Goal: Task Accomplishment & Management: Manage account settings

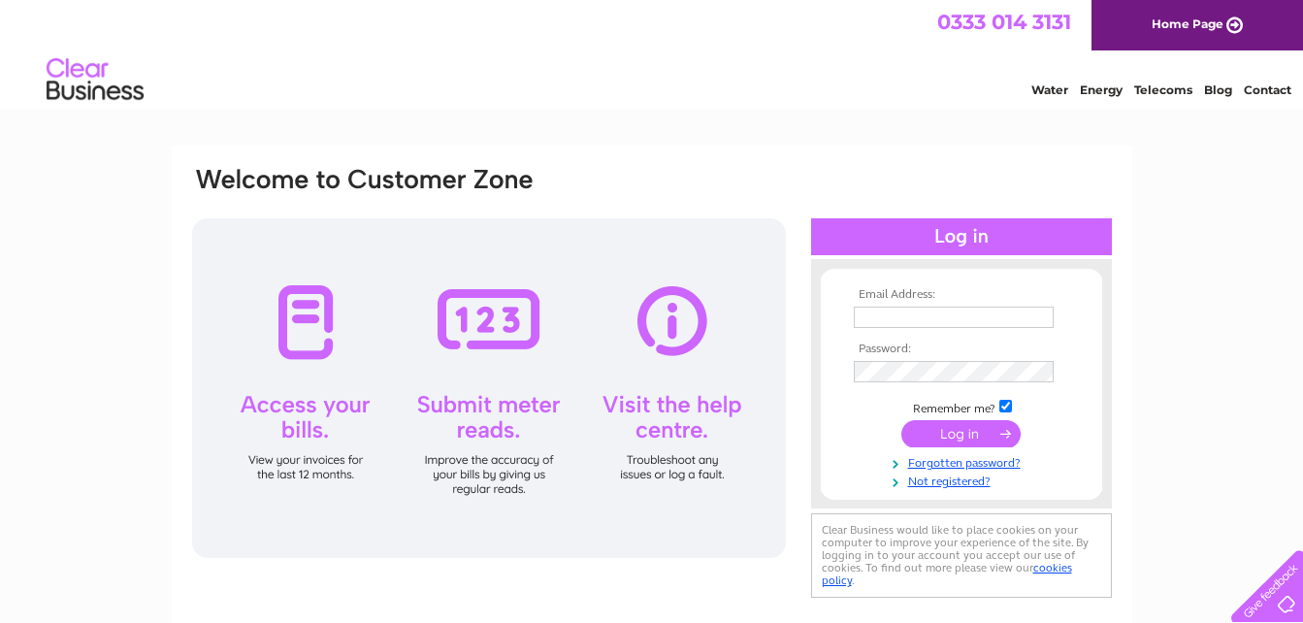
click at [871, 321] on input "text" at bounding box center [954, 317] width 200 height 21
type input "[EMAIL_ADDRESS][DOMAIN_NAME]"
click at [901, 422] on input "submit" at bounding box center [960, 435] width 119 height 27
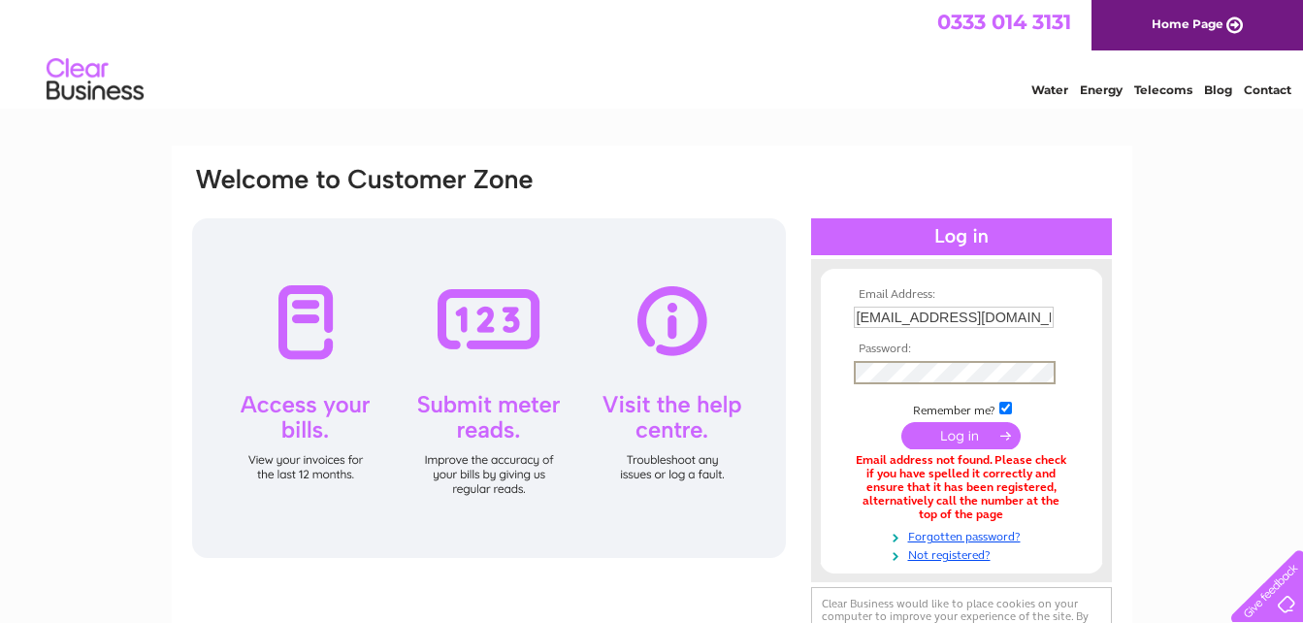
click at [901, 422] on input "submit" at bounding box center [960, 435] width 119 height 27
click at [982, 536] on link "Forgotten password?" at bounding box center [964, 533] width 220 height 18
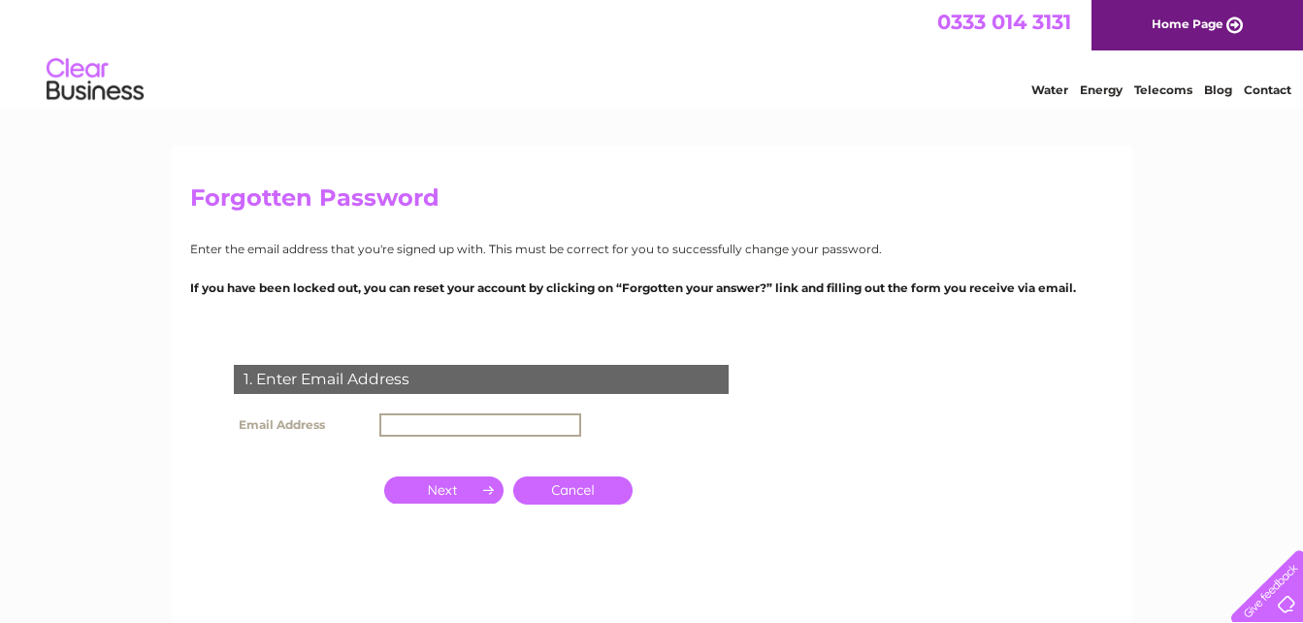
click at [419, 425] on input "text" at bounding box center [480, 424] width 202 height 23
type input "[EMAIL_ADDRESS][DOMAIN_NAME]"
click at [443, 487] on input "button" at bounding box center [443, 489] width 119 height 27
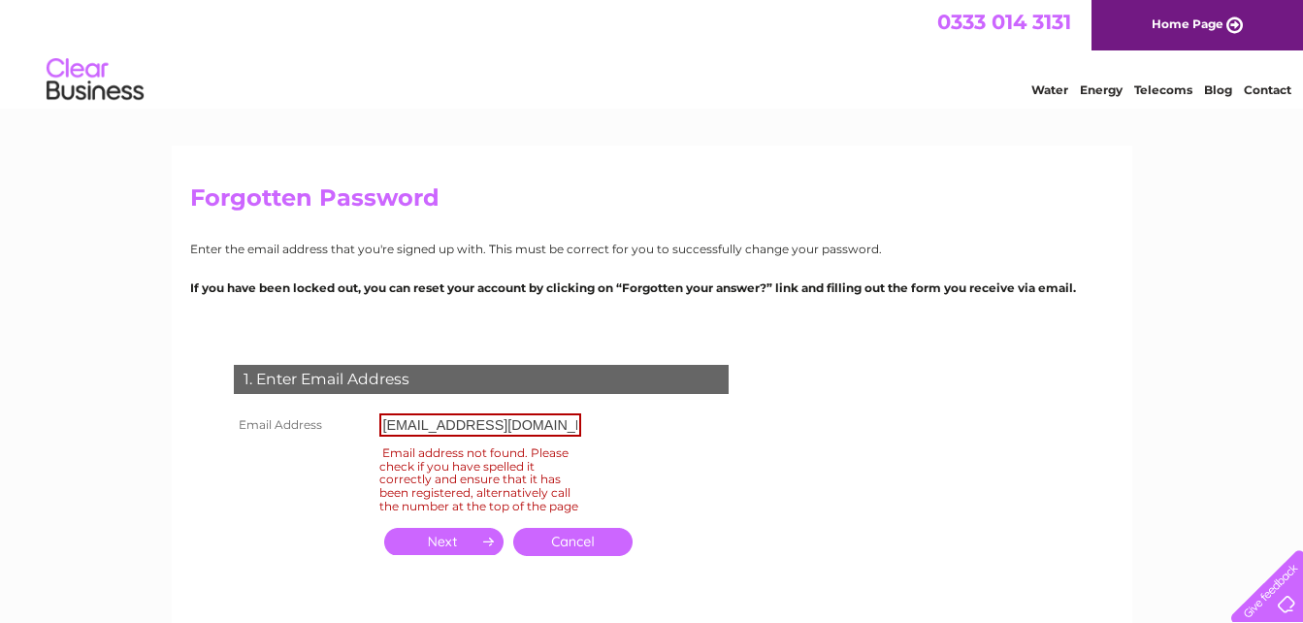
click at [567, 556] on link "Cancel" at bounding box center [572, 542] width 119 height 28
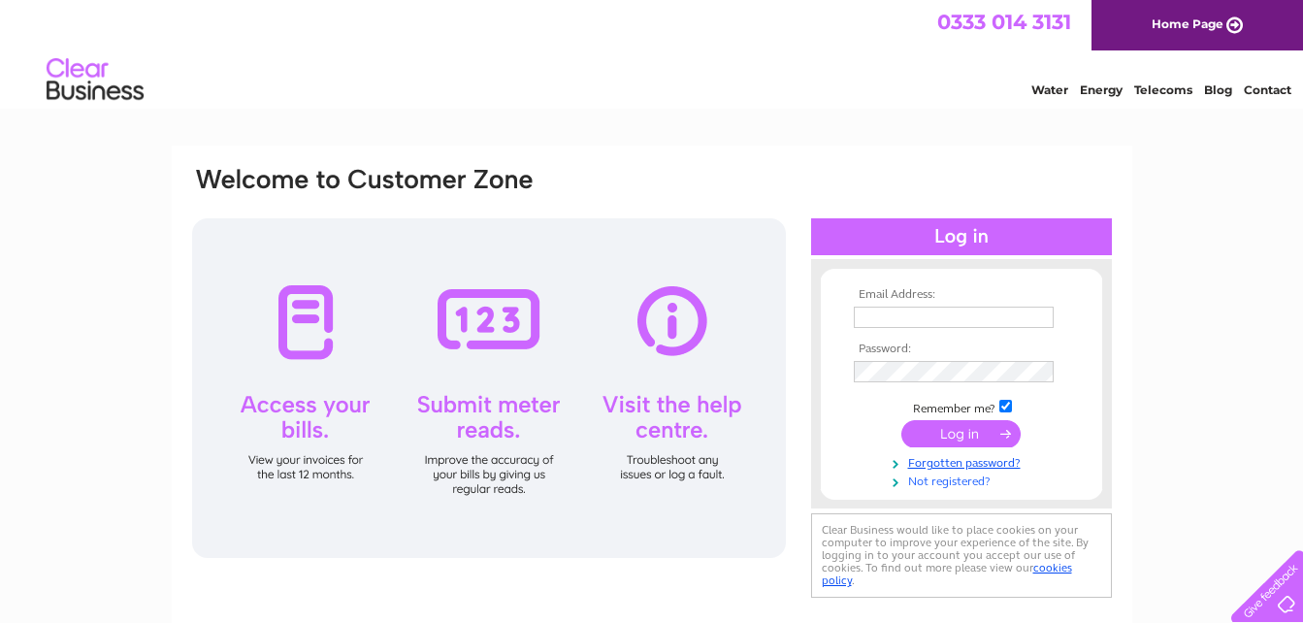
click at [962, 485] on link "Not registered?" at bounding box center [964, 480] width 220 height 18
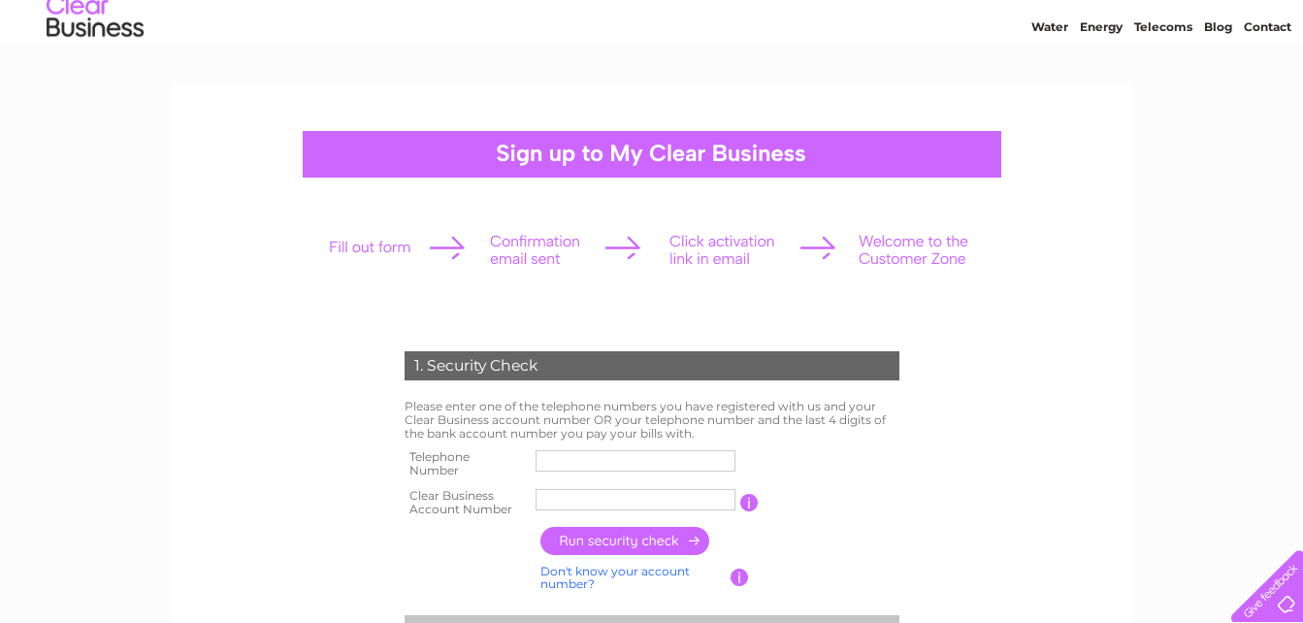
scroll to position [97, 0]
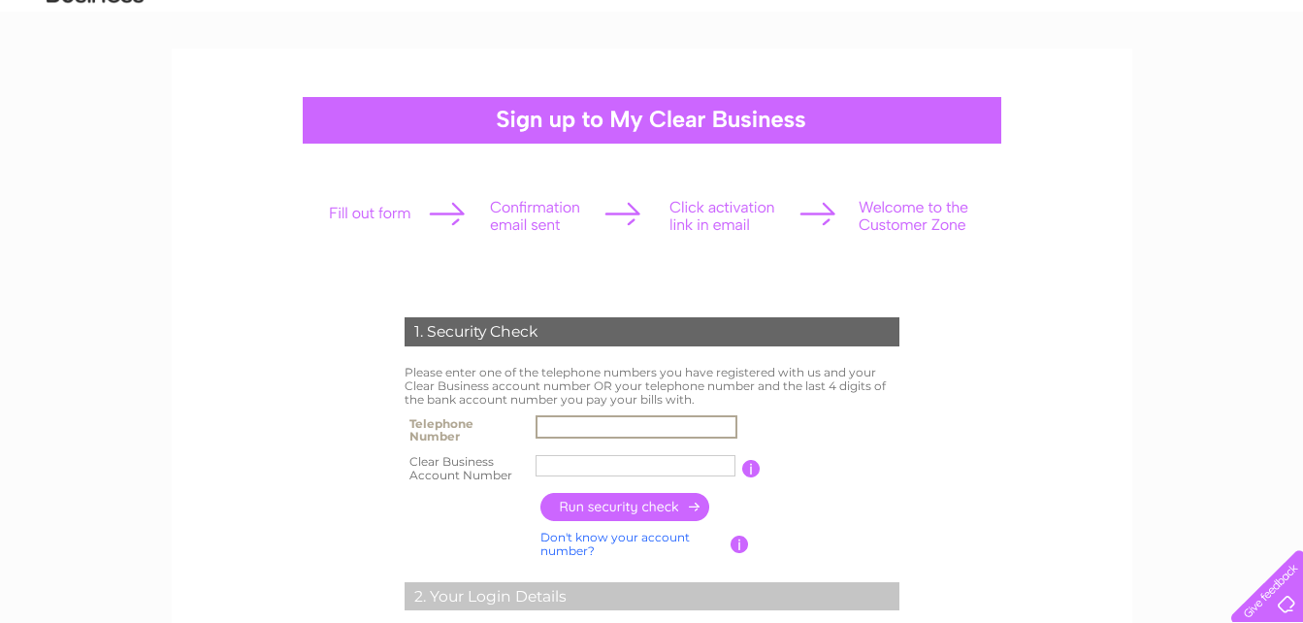
click at [621, 427] on input "text" at bounding box center [637, 426] width 202 height 23
type input "01353699199"
click at [629, 462] on input "text" at bounding box center [637, 465] width 202 height 23
click at [753, 465] on input "button" at bounding box center [749, 468] width 18 height 17
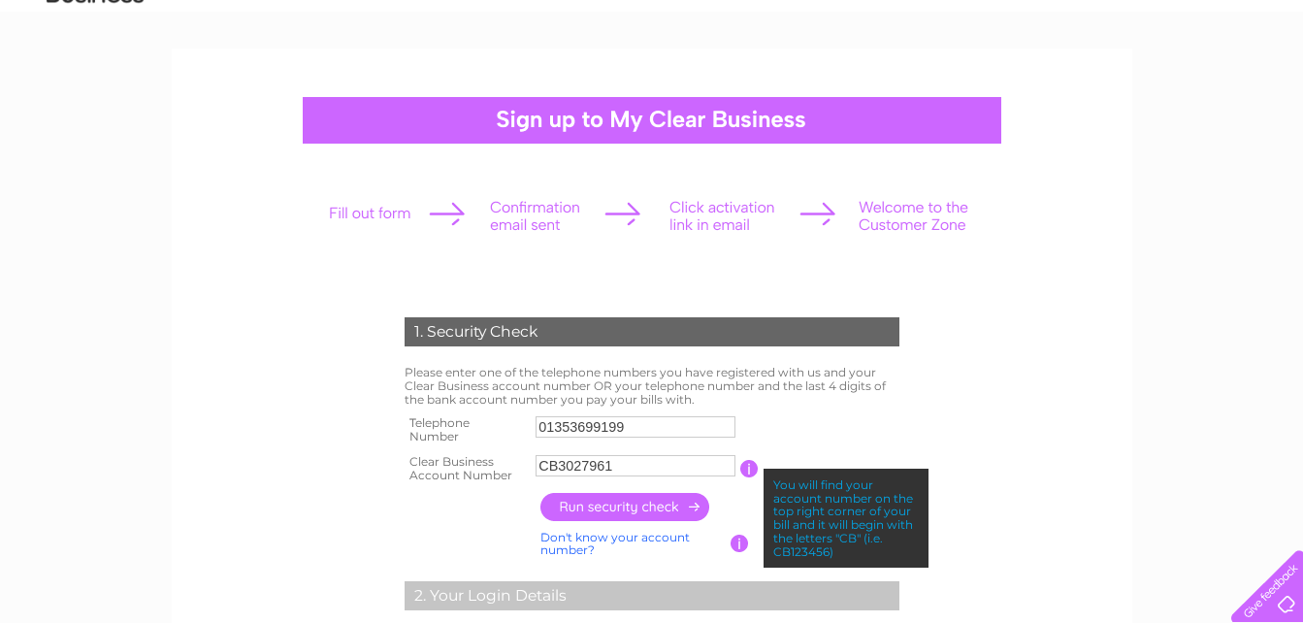
click at [753, 465] on input "button" at bounding box center [749, 468] width 18 height 17
click at [620, 509] on input "button" at bounding box center [625, 507] width 171 height 28
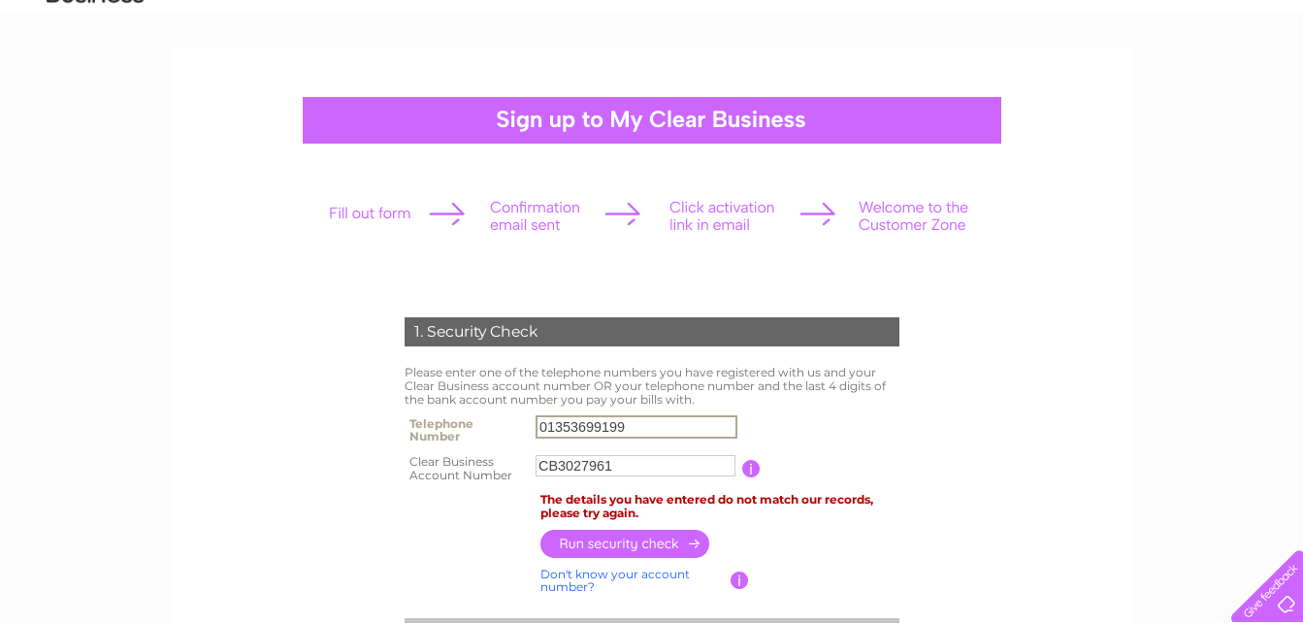
click at [575, 423] on input "01353699199" at bounding box center [637, 426] width 202 height 23
click at [746, 455] on td at bounding box center [749, 468] width 18 height 39
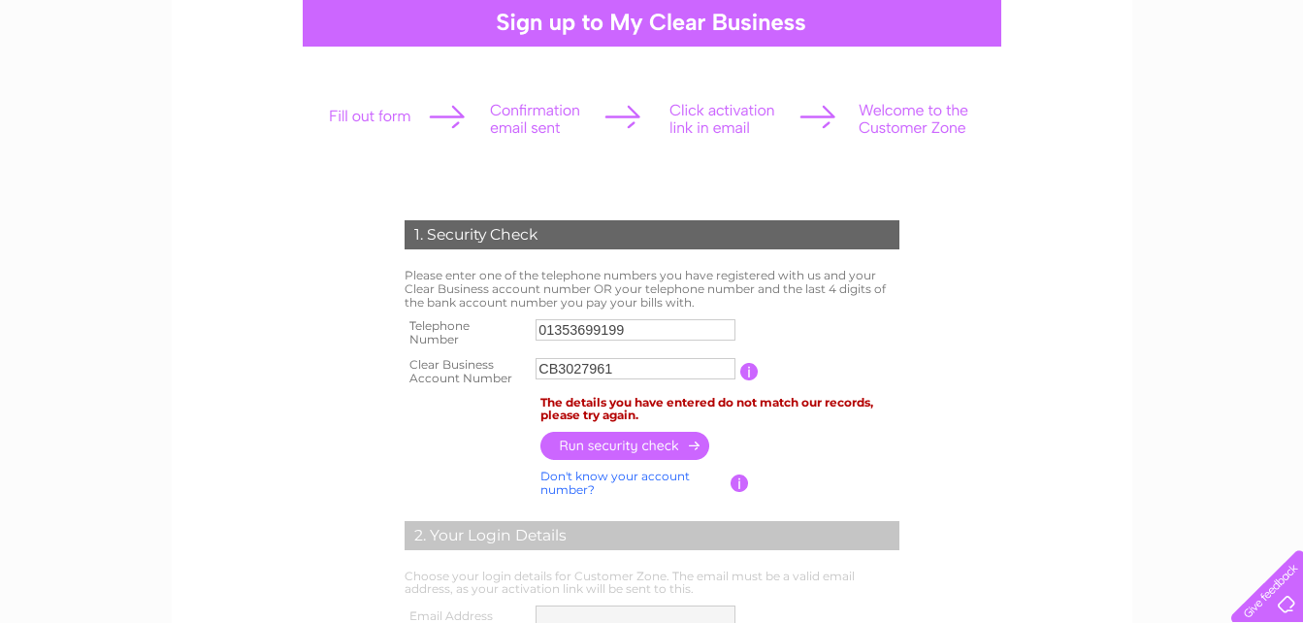
click at [623, 367] on input "CB3027961" at bounding box center [636, 368] width 200 height 21
click at [623, 367] on input "CB3027961" at bounding box center [637, 368] width 202 height 23
type input "C"
click at [750, 375] on input "button" at bounding box center [749, 371] width 18 height 17
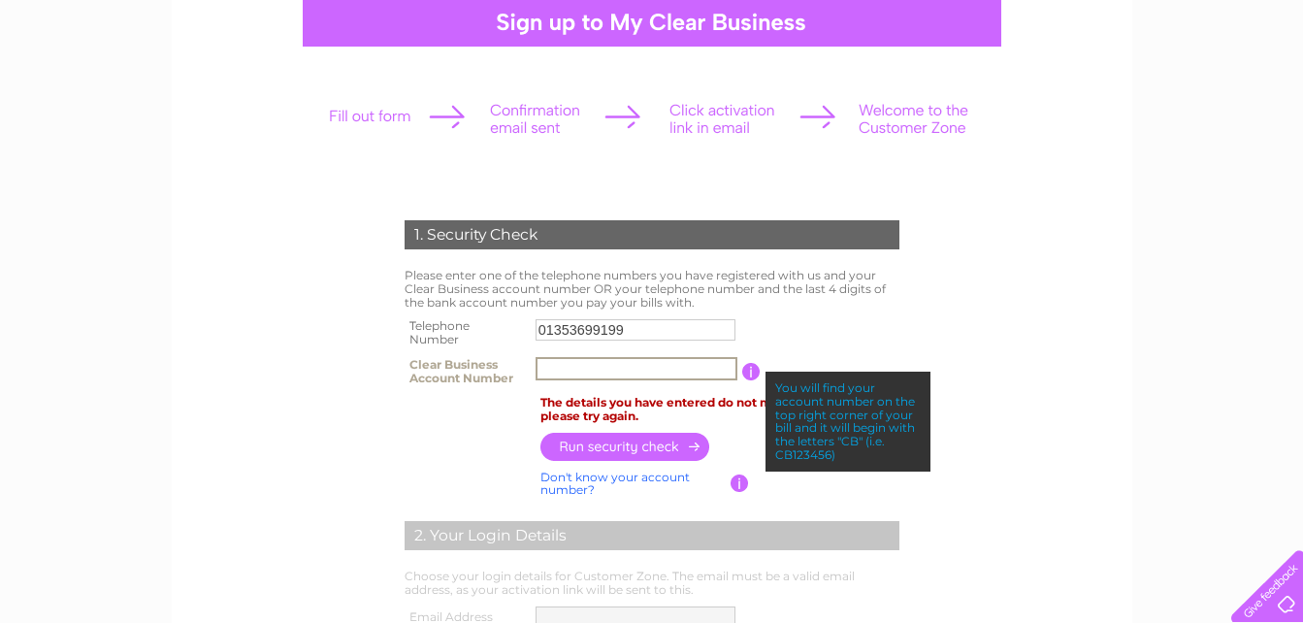
click at [587, 370] on input "text" at bounding box center [637, 368] width 202 height 23
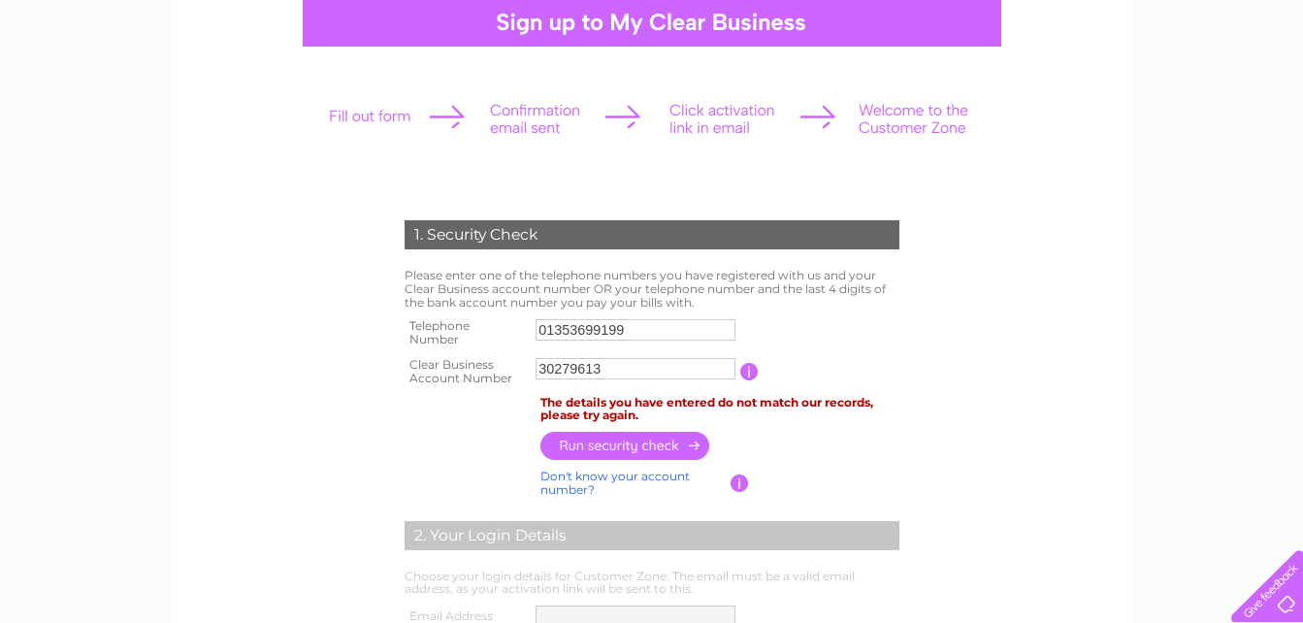
click at [617, 444] on input "button" at bounding box center [625, 446] width 171 height 28
click at [540, 370] on input "30279613" at bounding box center [637, 368] width 202 height 23
click at [611, 369] on input "C30279613" at bounding box center [637, 368] width 202 height 23
type input "CB3027961"
click at [619, 442] on input "button" at bounding box center [625, 447] width 171 height 28
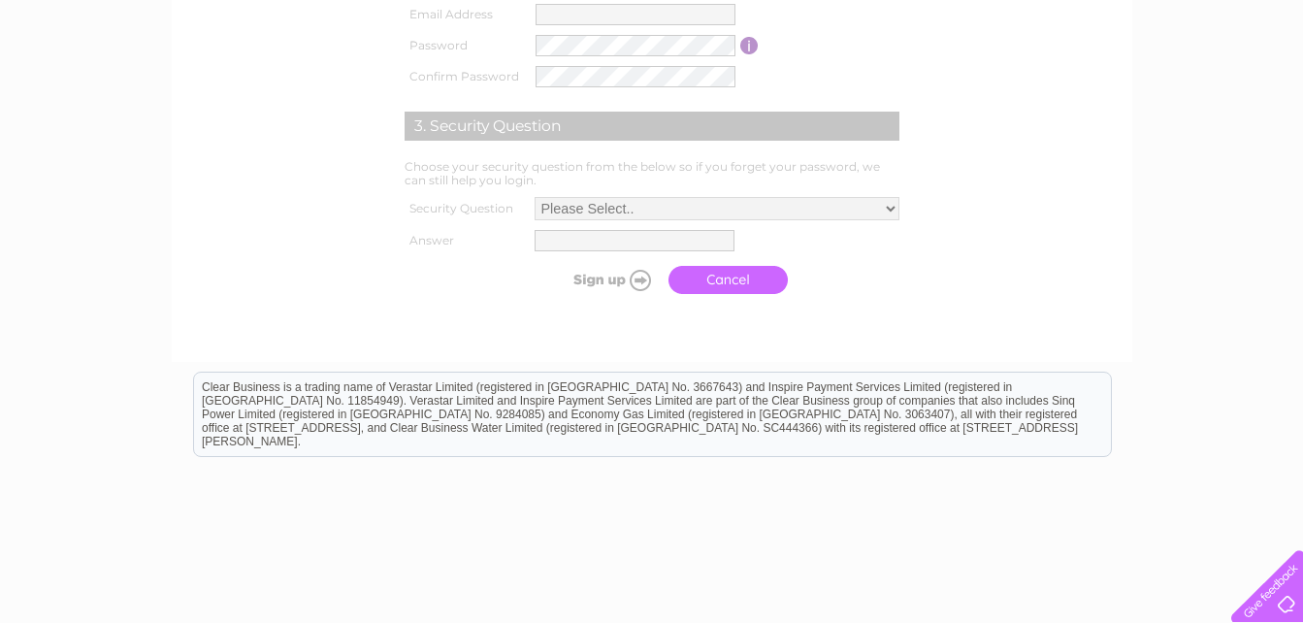
scroll to position [880, 0]
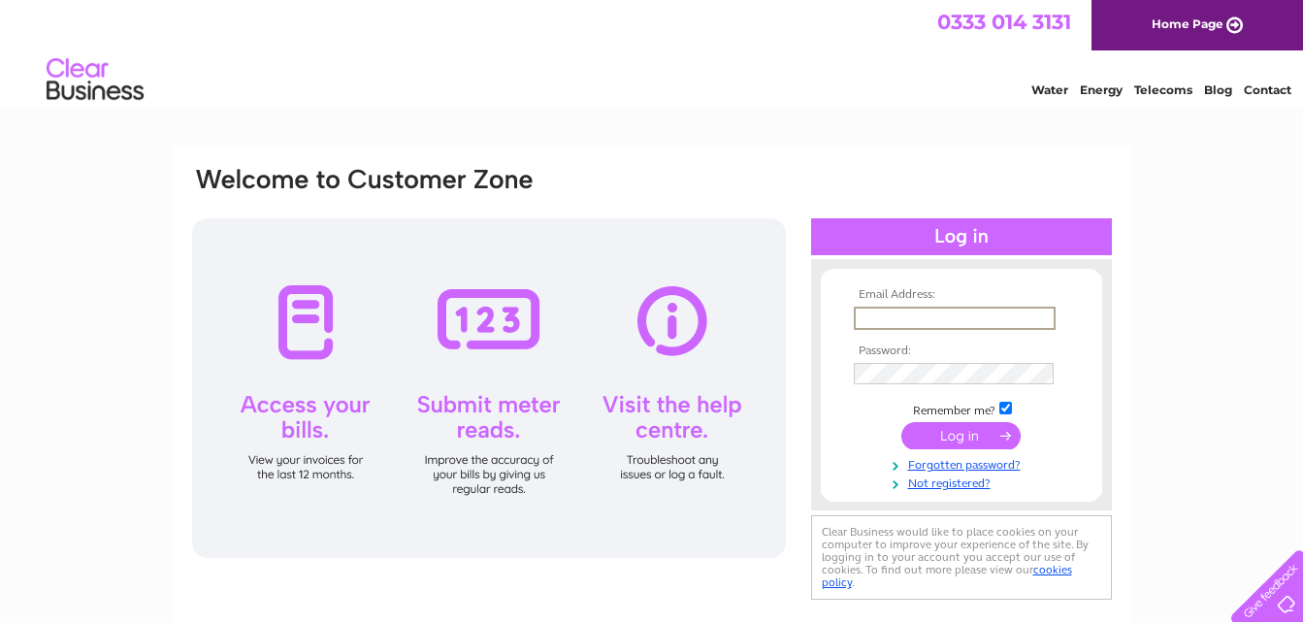
click at [878, 316] on input "text" at bounding box center [955, 318] width 202 height 23
type input "[EMAIL_ADDRESS][DOMAIN_NAME]"
click at [934, 469] on link "Forgotten password?" at bounding box center [964, 463] width 220 height 18
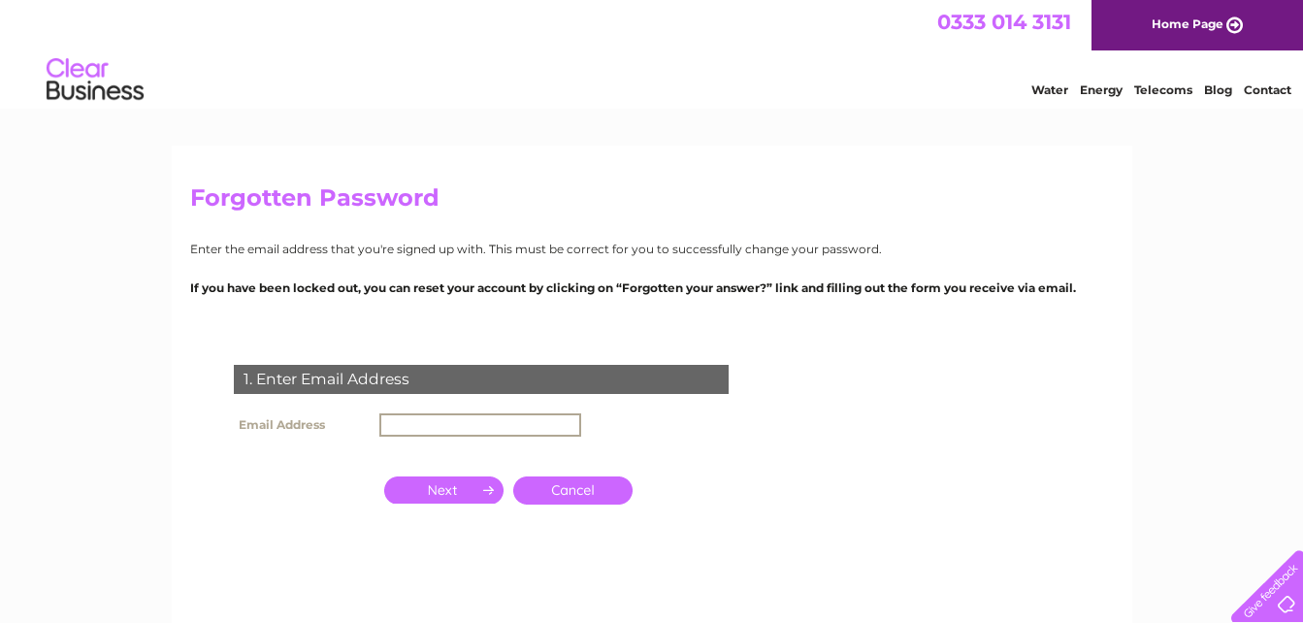
click at [494, 421] on input "text" at bounding box center [480, 424] width 202 height 23
type input "[EMAIL_ADDRESS][DOMAIN_NAME]"
click at [469, 487] on input "button" at bounding box center [443, 487] width 119 height 27
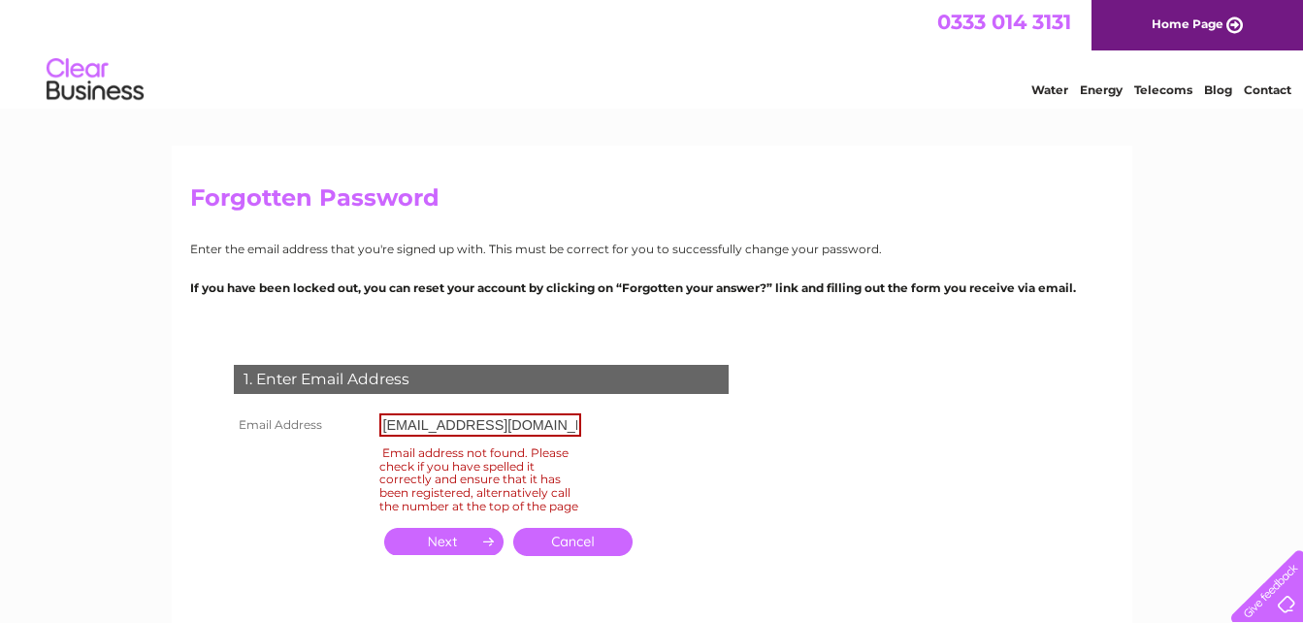
click at [1185, 31] on link "Home Page" at bounding box center [1198, 25] width 212 height 50
